Goal: Task Accomplishment & Management: Manage account settings

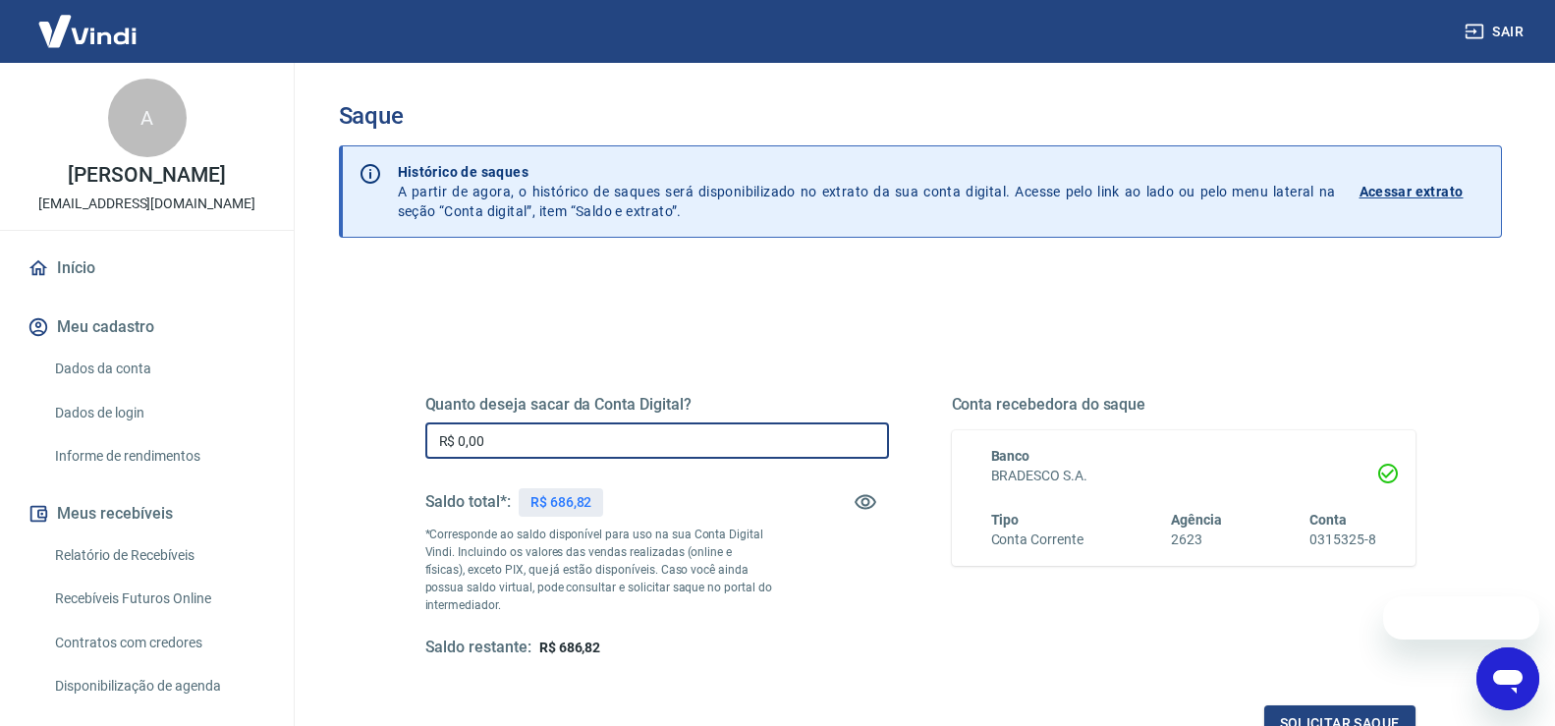
click at [635, 433] on input "R$ 0,00" at bounding box center [657, 440] width 464 height 36
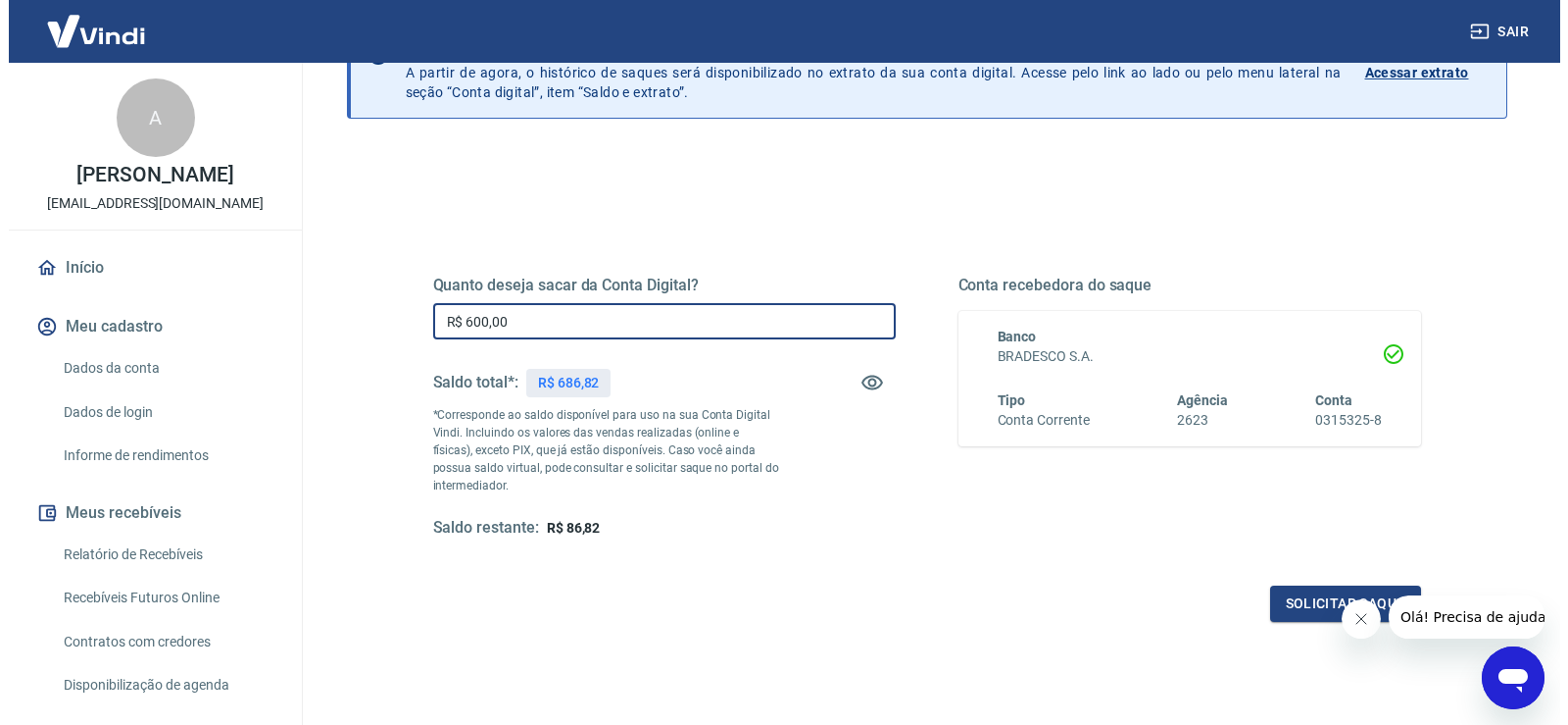
scroll to position [246, 0]
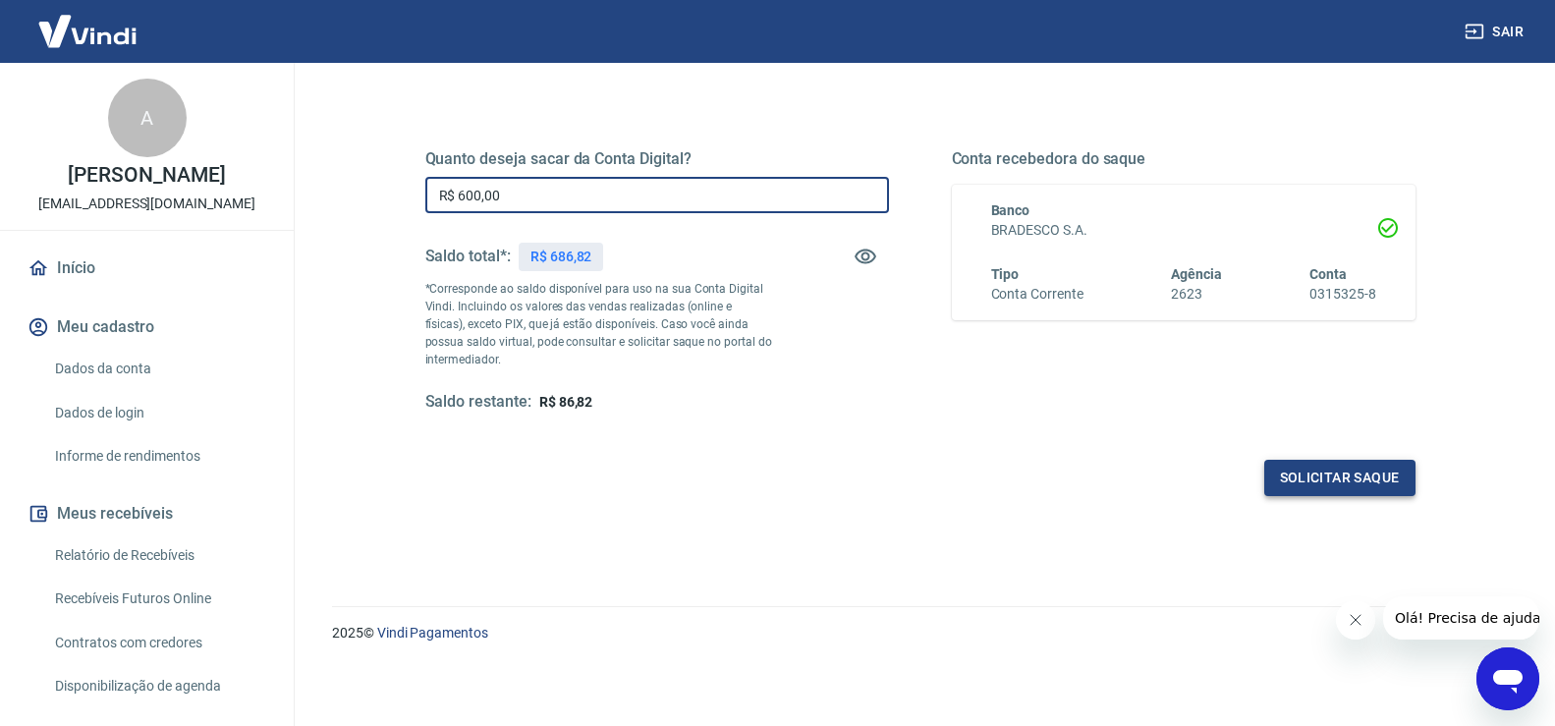
type input "R$ 600,00"
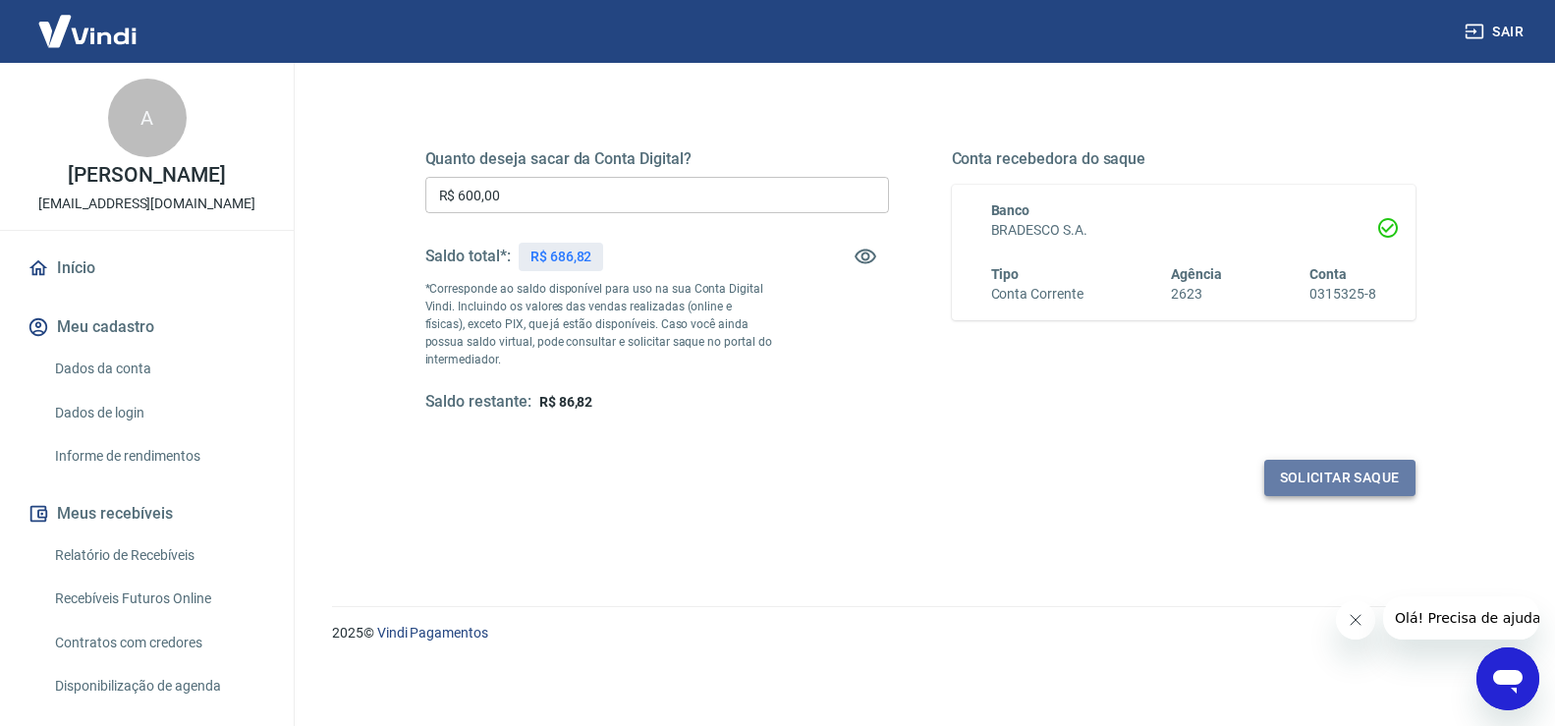
click at [1317, 489] on button "Solicitar saque" at bounding box center [1339, 478] width 151 height 36
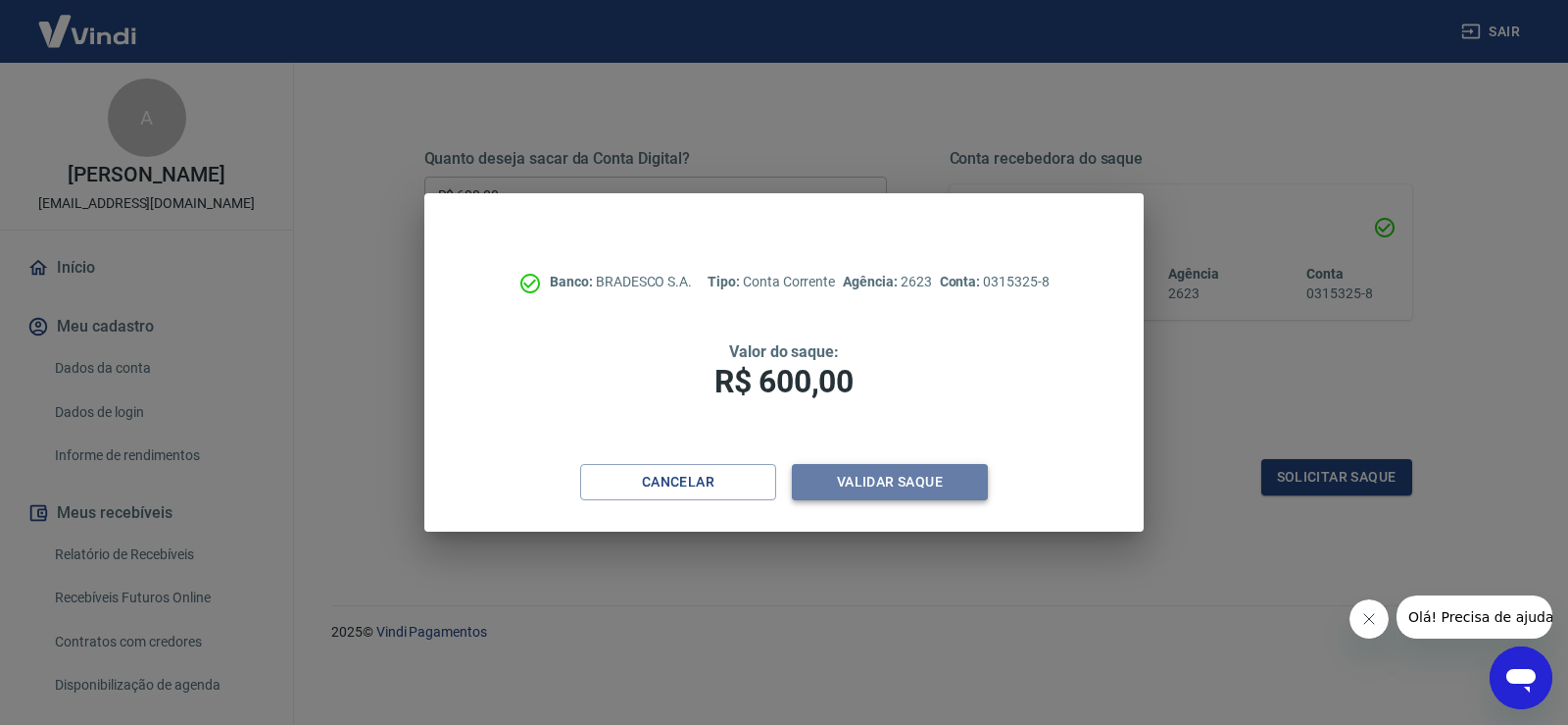
click at [942, 491] on button "Validar saque" at bounding box center [890, 482] width 196 height 36
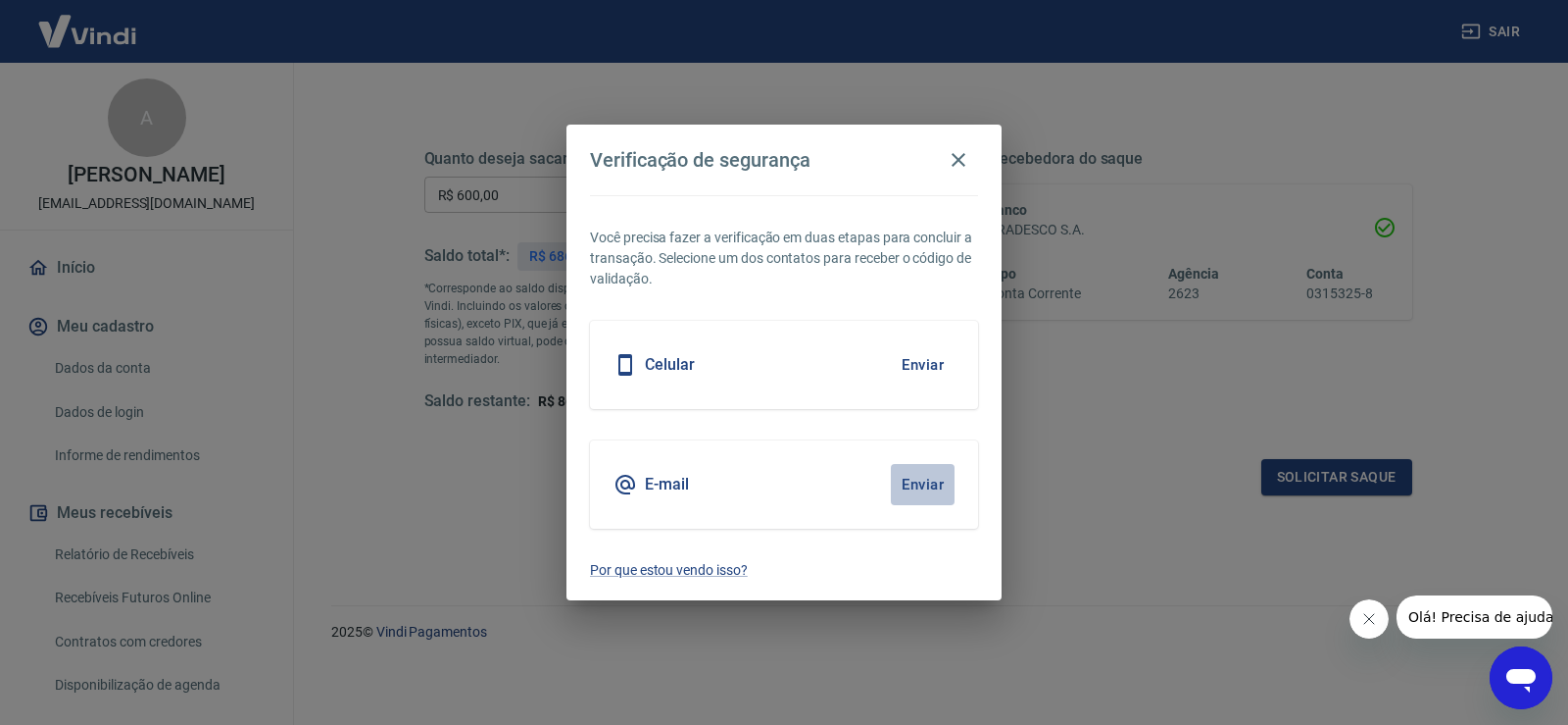
click at [925, 477] on button "Enviar" at bounding box center [923, 484] width 64 height 41
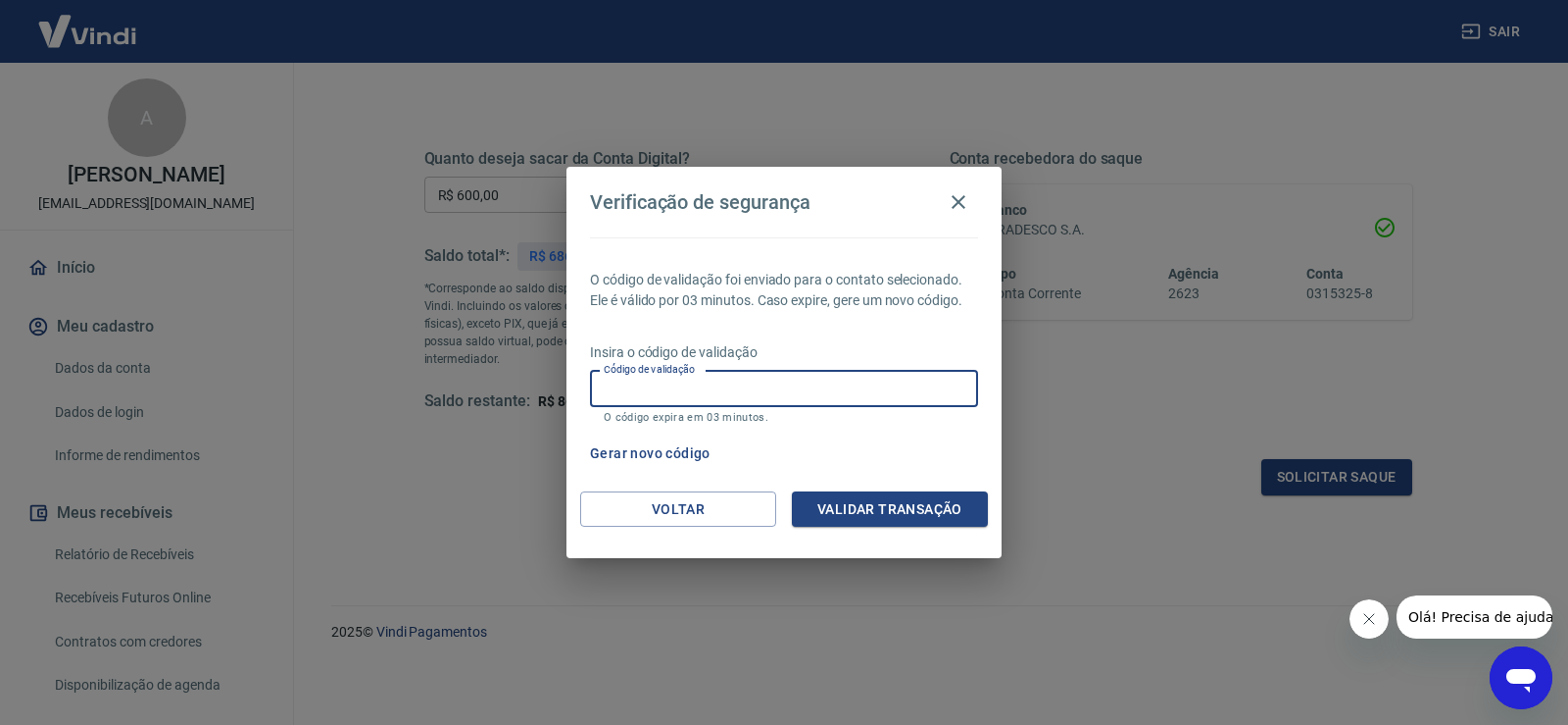
click at [762, 383] on input "Código de validação" at bounding box center [784, 388] width 388 height 36
type input "618410"
click at [865, 521] on button "Validar transação" at bounding box center [890, 509] width 196 height 36
